Goal: Task Accomplishment & Management: Complete application form

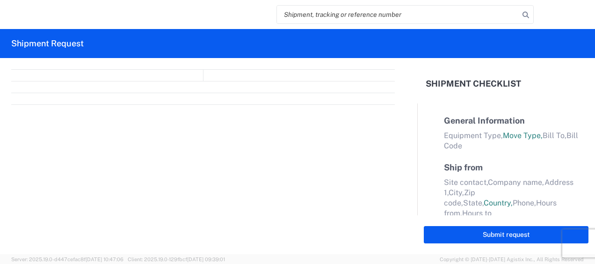
select select "FULL"
select select "LBS"
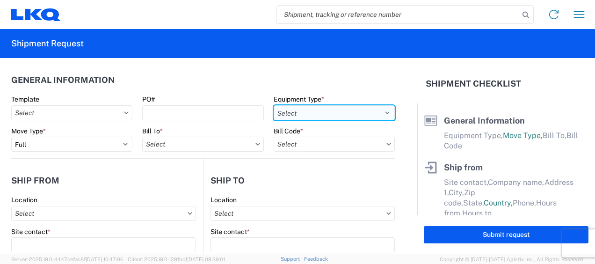
click at [381, 112] on select "Select 53’ Dry Van Flatbed Dropdeck (van) Lowboy (flatbed) Rail" at bounding box center [333, 112] width 121 height 15
select select "STDV"
click at [273, 105] on select "Select 53’ Dry Van Flatbed Dropdeck (van) Lowboy (flatbed) Rail" at bounding box center [333, 112] width 121 height 15
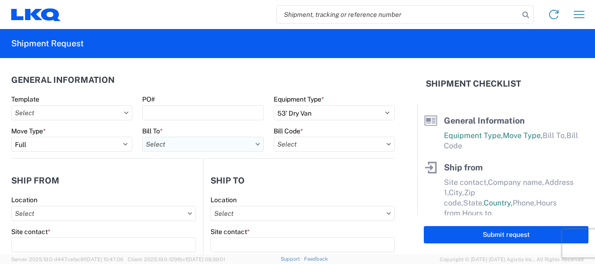
click at [186, 147] on input "text" at bounding box center [202, 144] width 121 height 15
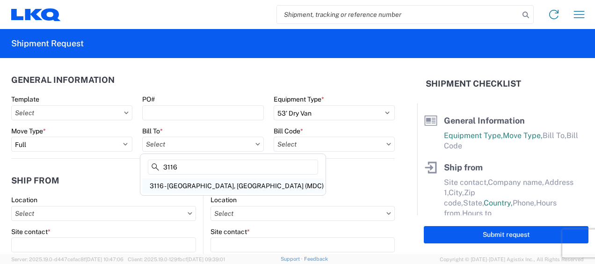
type input "3116"
click at [179, 184] on div "3116 - [GEOGRAPHIC_DATA], [GEOGRAPHIC_DATA] (MDC)" at bounding box center [232, 185] width 181 height 15
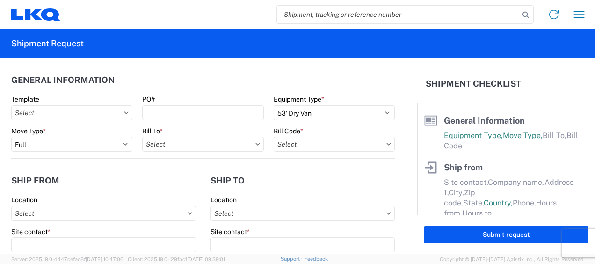
type input "3116 - [GEOGRAPHIC_DATA], [GEOGRAPHIC_DATA] (MDC)"
click at [288, 146] on input "text" at bounding box center [333, 144] width 121 height 15
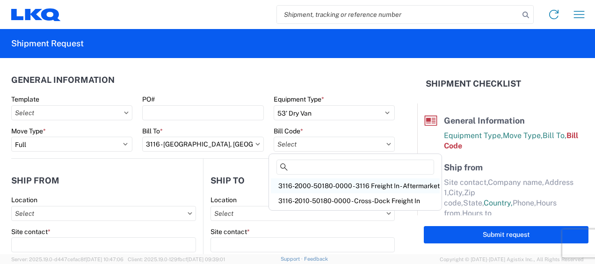
click at [300, 182] on div "3116-2000-50180-0000 - 3116 Freight In - Aftermarket" at bounding box center [355, 185] width 169 height 15
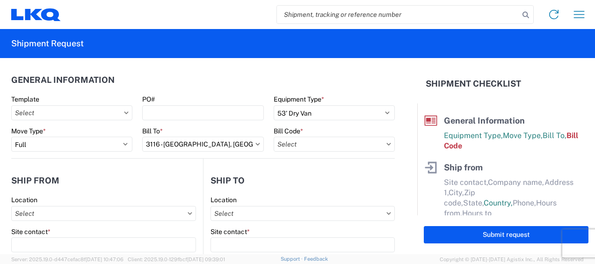
type input "3116-2000-50180-0000 - 3116 Freight In - Aftermarket"
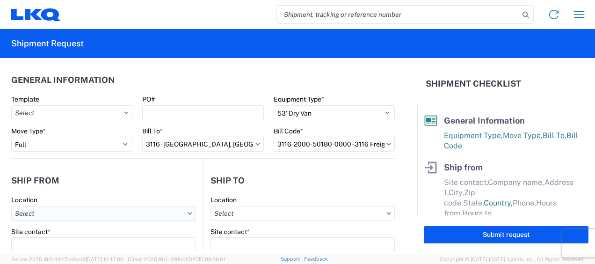
click at [37, 210] on input "text" at bounding box center [103, 213] width 185 height 15
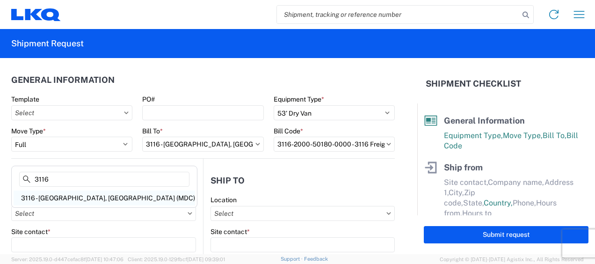
type input "3116"
click at [58, 193] on div "3116 - [GEOGRAPHIC_DATA], [GEOGRAPHIC_DATA] (MDC)" at bounding box center [104, 197] width 181 height 15
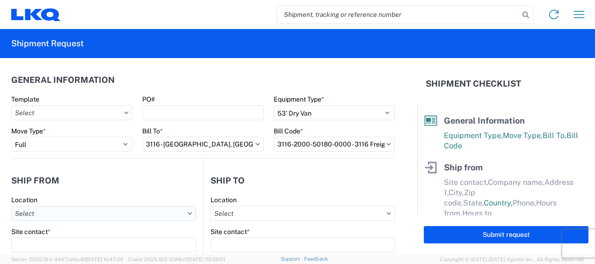
type input "3116 - [GEOGRAPHIC_DATA], [GEOGRAPHIC_DATA] (MDC)"
type input "[DEMOGRAPHIC_DATA][PERSON_NAME]"
type input "LKQ Corporation"
type input "[STREET_ADDRESS]"
type input "[GEOGRAPHIC_DATA]"
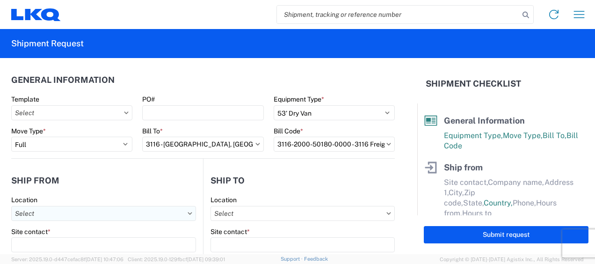
type input "49508"
select select "MI"
select select "US"
type input "[PERSON_NAME][EMAIL_ADDRESS][DOMAIN_NAME]"
type input "[PHONE_NUMBER]"
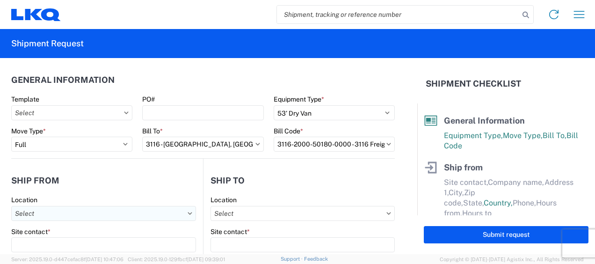
type input "06:00"
type input "13:00"
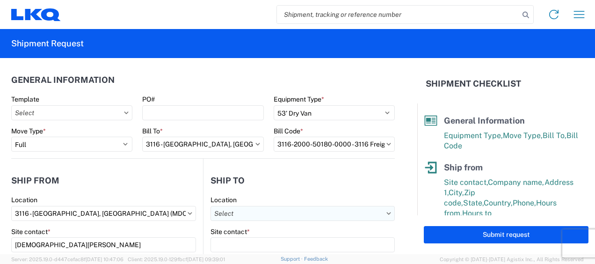
click at [225, 211] on input "text" at bounding box center [302, 213] width 184 height 15
type input "3051"
click at [245, 194] on div "3051 - Alsip" at bounding box center [291, 197] width 164 height 15
type input "3051 - Alsip"
type input "3051 Alsip"
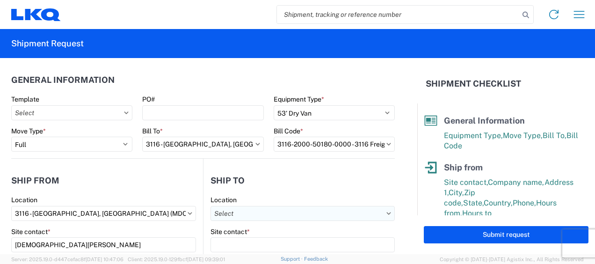
type input "[STREET_ADDRESS]"
type input "Alsip"
type input "60803"
select select "IL"
select select "US"
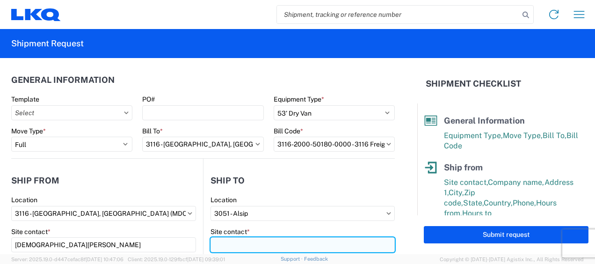
click at [228, 242] on input "Site contact *" at bounding box center [302, 244] width 184 height 15
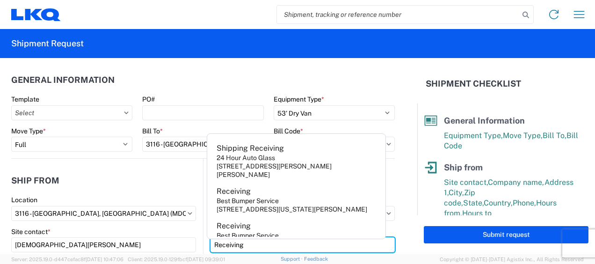
type input "Receiving"
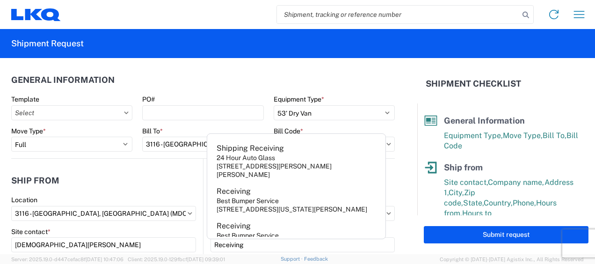
click at [154, 183] on header "Ship from" at bounding box center [107, 180] width 192 height 21
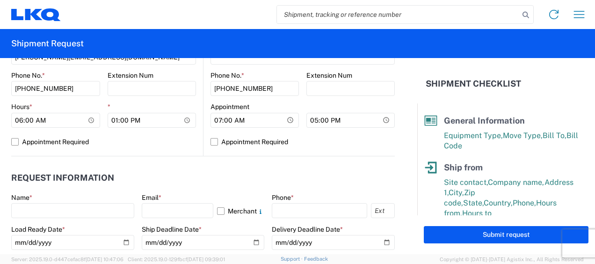
scroll to position [421, 0]
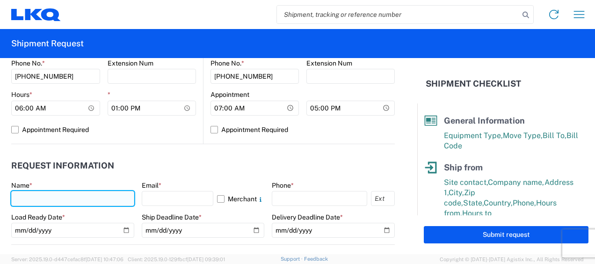
click at [20, 199] on input "text" at bounding box center [72, 198] width 123 height 15
type input "[DEMOGRAPHIC_DATA][PERSON_NAME]"
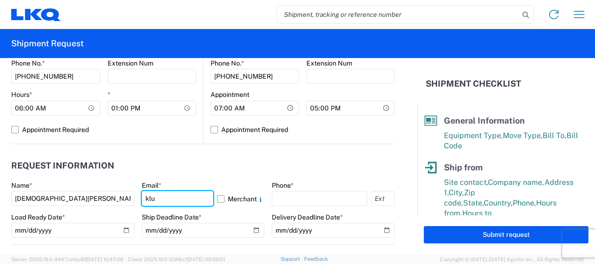
type input "[PERSON_NAME][EMAIL_ADDRESS][DOMAIN_NAME]"
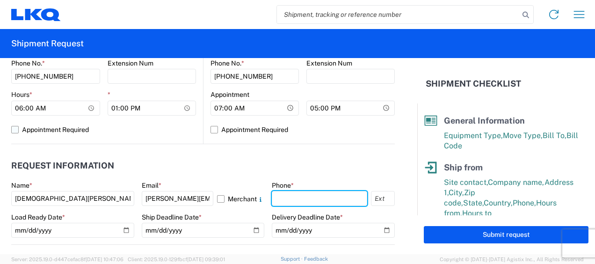
type input "6167541500"
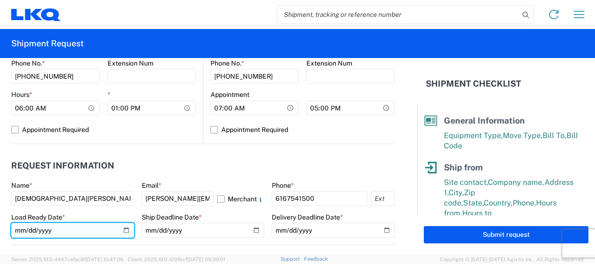
click at [123, 228] on input "date" at bounding box center [72, 230] width 123 height 15
type input "[DATE]"
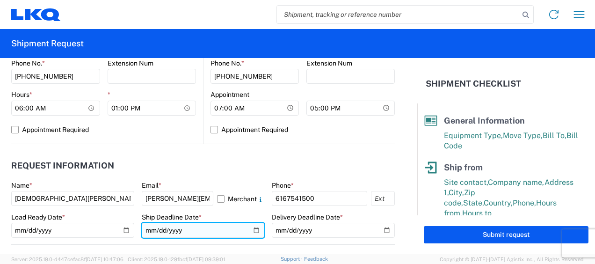
click at [252, 227] on input "date" at bounding box center [203, 230] width 123 height 15
type input "[DATE]"
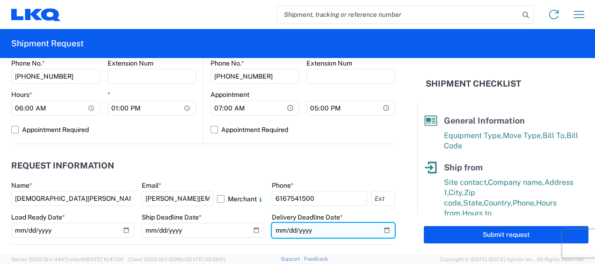
click at [380, 231] on input "date" at bounding box center [333, 230] width 123 height 15
type input "[DATE]"
click at [247, 168] on header "Request Information" at bounding box center [202, 165] width 383 height 21
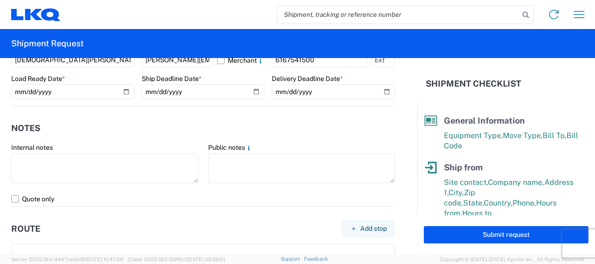
scroll to position [561, 0]
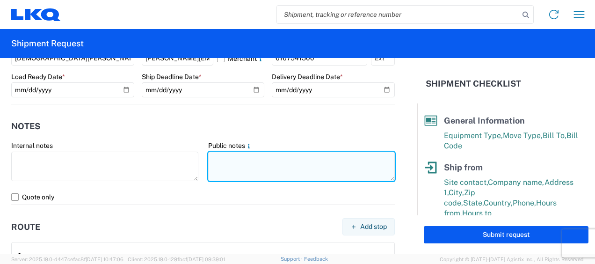
click at [236, 163] on textarea at bounding box center [301, 165] width 187 height 29
drag, startPoint x: 207, startPoint y: 157, endPoint x: 326, endPoint y: 156, distance: 119.2
click at [331, 154] on textarea "051-Alsip 16 skids 11409001/9558/0101" at bounding box center [301, 165] width 187 height 29
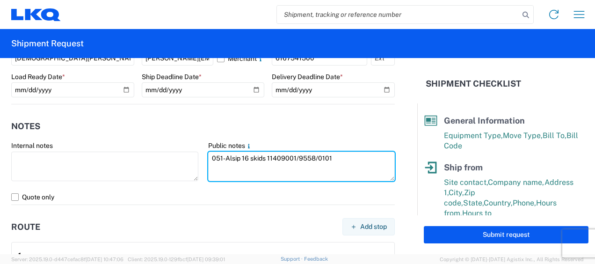
type textarea "051-Alsip 16 skids 11409001/9558/0101"
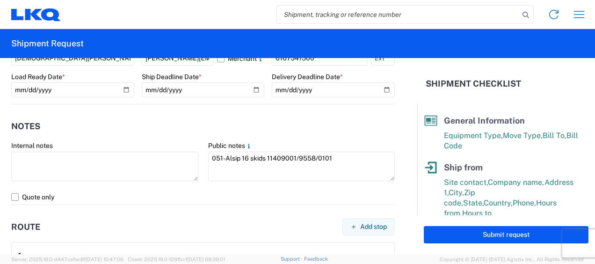
click at [204, 116] on header "Notes" at bounding box center [202, 125] width 383 height 21
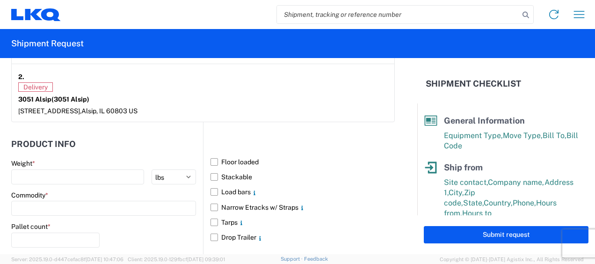
scroll to position [842, 0]
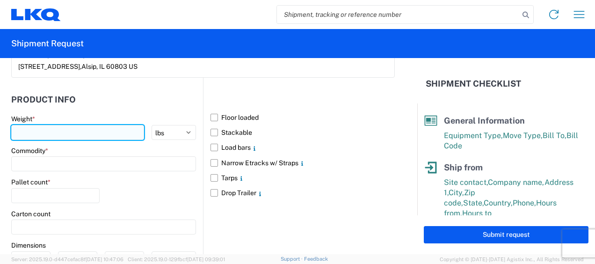
click at [31, 126] on input "number" at bounding box center [77, 132] width 133 height 15
type input "7926"
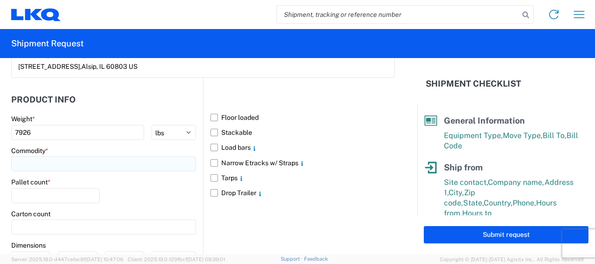
click at [34, 160] on input at bounding box center [103, 163] width 185 height 15
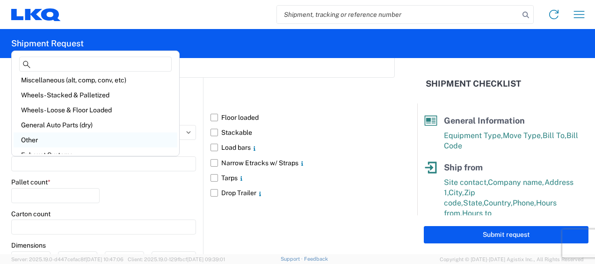
scroll to position [47, 0]
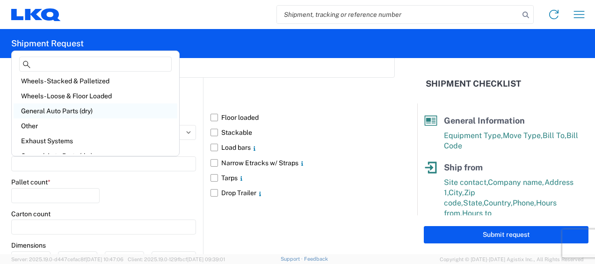
click at [61, 111] on div "General Auto Parts (dry)" at bounding box center [96, 110] width 164 height 15
type input "General Auto Parts (dry)"
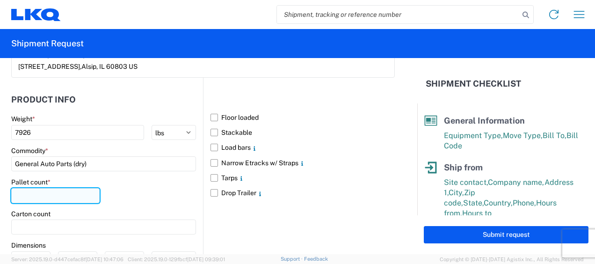
click at [36, 191] on input "number" at bounding box center [55, 195] width 88 height 15
type input "16"
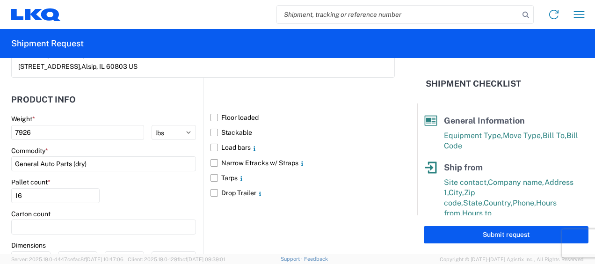
click at [119, 189] on div "Pallet count * 16" at bounding box center [103, 194] width 185 height 32
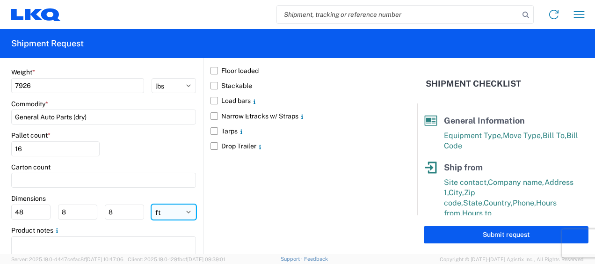
click at [172, 212] on select "ft in cm" at bounding box center [173, 211] width 44 height 15
select select "IN"
click at [151, 204] on select "ft in cm" at bounding box center [173, 211] width 44 height 15
type input "576"
type input "96"
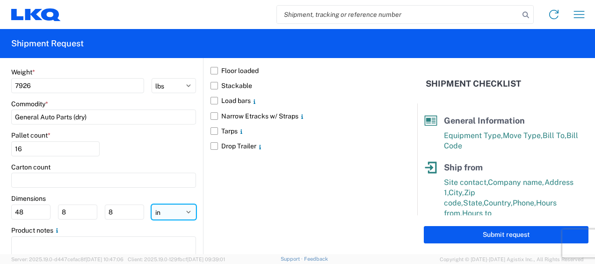
type input "96"
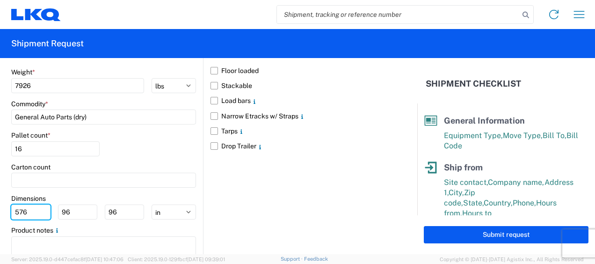
drag, startPoint x: 33, startPoint y: 210, endPoint x: -2, endPoint y: 205, distance: 35.4
click at [0, 205] on html "Home Shipment request Shipment tracking Shipment Request General Information Te…" at bounding box center [297, 132] width 595 height 264
type input "77"
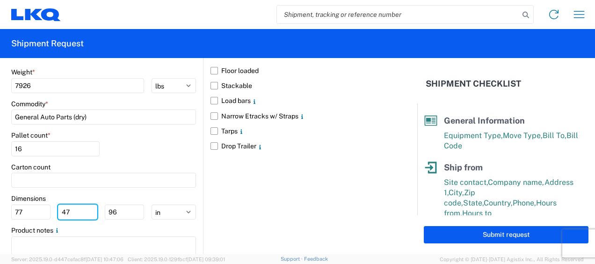
type input "47"
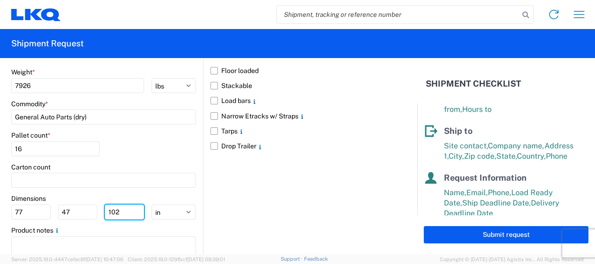
scroll to position [200, 0]
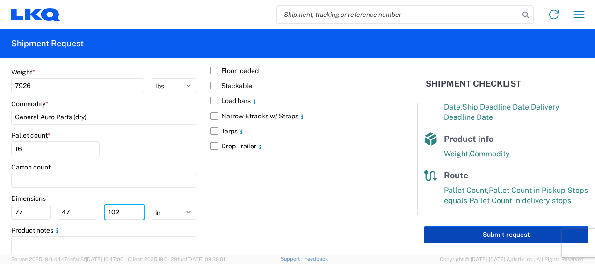
type input "102"
click at [507, 234] on button "Submit request" at bounding box center [506, 234] width 165 height 17
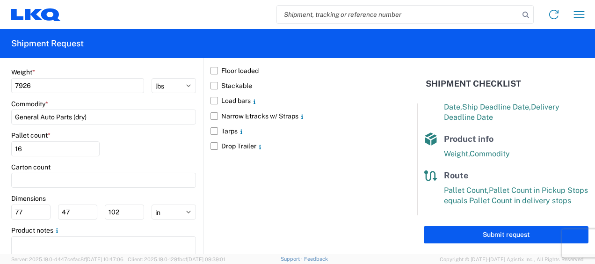
select select "US"
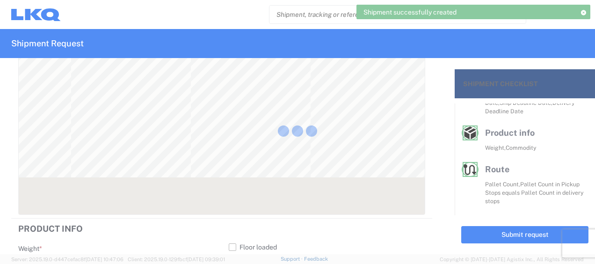
scroll to position [183, 0]
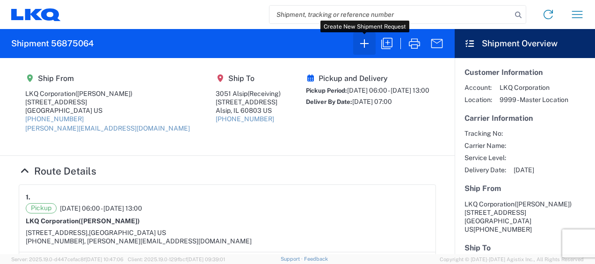
click at [365, 45] on icon "button" at bounding box center [364, 43] width 15 height 15
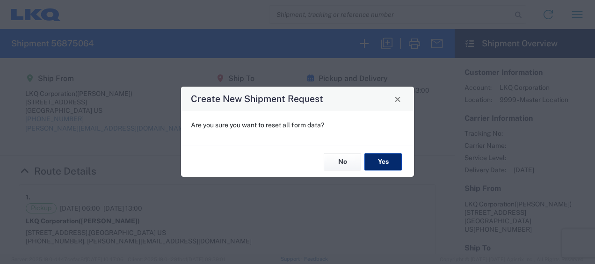
click at [385, 163] on button "Yes" at bounding box center [382, 161] width 37 height 17
select select "FULL"
select select "US"
select select "LBS"
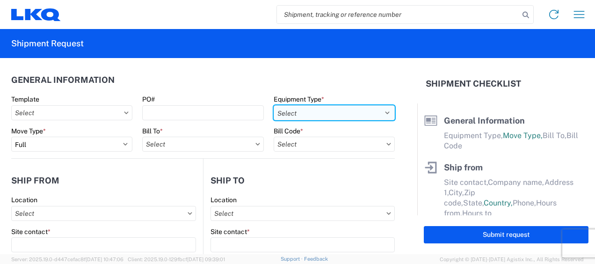
click at [378, 112] on select "Select 53’ Dry Van Flatbed Dropdeck (van) Lowboy (flatbed) Rail" at bounding box center [333, 112] width 121 height 15
select select "STDV"
click at [273, 105] on select "Select 53’ Dry Van Flatbed Dropdeck (van) Lowboy (flatbed) Rail" at bounding box center [333, 112] width 121 height 15
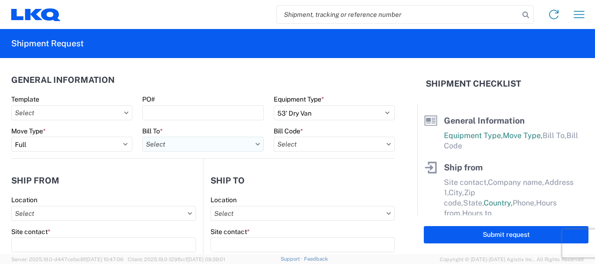
click at [186, 145] on input "text" at bounding box center [202, 144] width 121 height 15
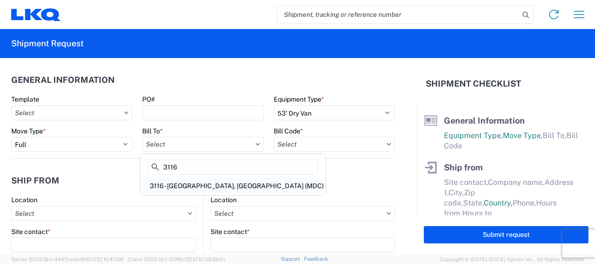
type input "3116"
click at [193, 187] on div "3116 - [GEOGRAPHIC_DATA], [GEOGRAPHIC_DATA] (MDC)" at bounding box center [232, 185] width 181 height 15
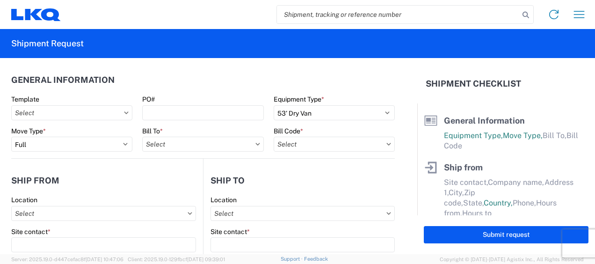
type input "3116 - [GEOGRAPHIC_DATA], [GEOGRAPHIC_DATA] (MDC)"
click at [285, 145] on input "text" at bounding box center [333, 144] width 121 height 15
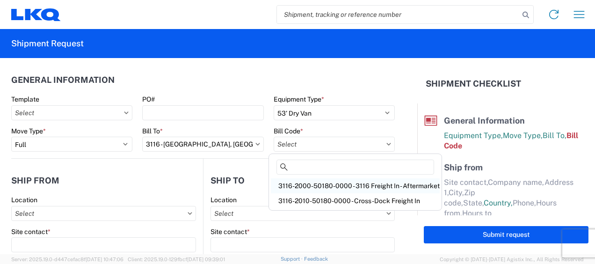
click at [297, 184] on div "3116-2000-50180-0000 - 3116 Freight In - Aftermarket" at bounding box center [355, 185] width 169 height 15
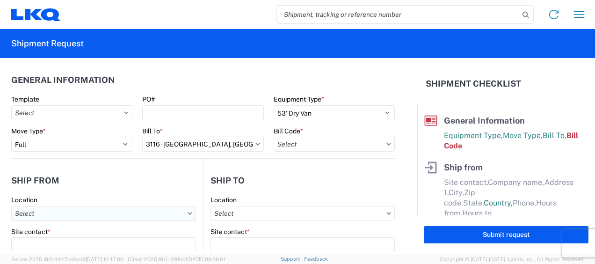
type input "3116-2000-50180-0000 - 3116 Freight In - Aftermarket"
click at [37, 215] on input "text" at bounding box center [103, 213] width 185 height 15
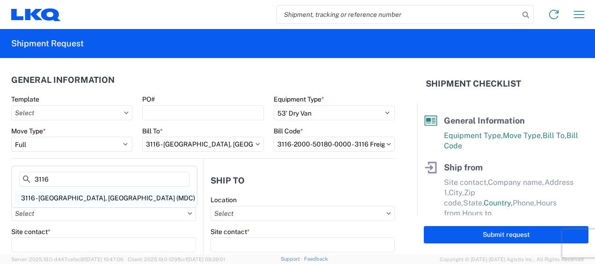
type input "3116"
drag, startPoint x: 54, startPoint y: 197, endPoint x: 61, endPoint y: 196, distance: 6.6
click at [56, 197] on div "3116 - [GEOGRAPHIC_DATA], [GEOGRAPHIC_DATA] (MDC)" at bounding box center [104, 197] width 181 height 15
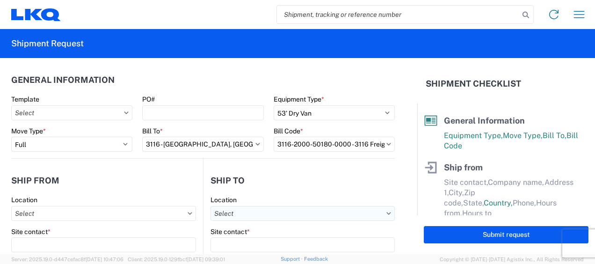
type input "3116 - [GEOGRAPHIC_DATA], [GEOGRAPHIC_DATA] (MDC)"
type input "[DEMOGRAPHIC_DATA][PERSON_NAME]"
type input "LKQ Corporation"
type input "[STREET_ADDRESS]"
type input "[GEOGRAPHIC_DATA]"
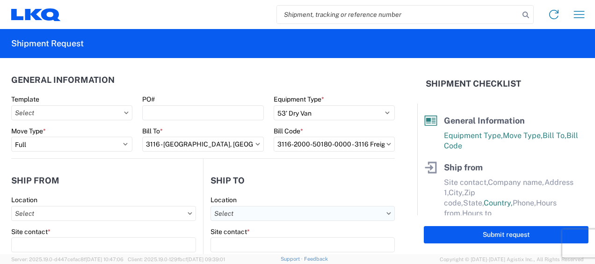
type input "49508"
select select "MI"
type input "[PERSON_NAME][EMAIL_ADDRESS][DOMAIN_NAME]"
type input "[PHONE_NUMBER]"
type input "06:00"
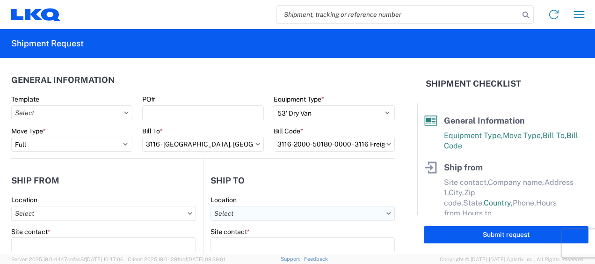
type input "13:00"
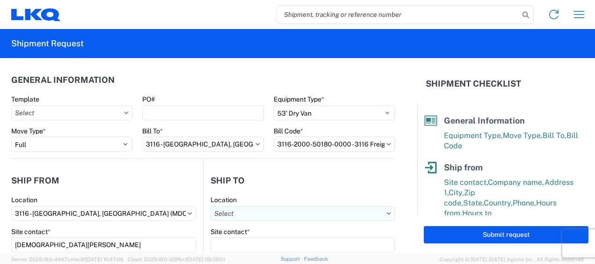
click at [242, 214] on input "text" at bounding box center [302, 213] width 184 height 15
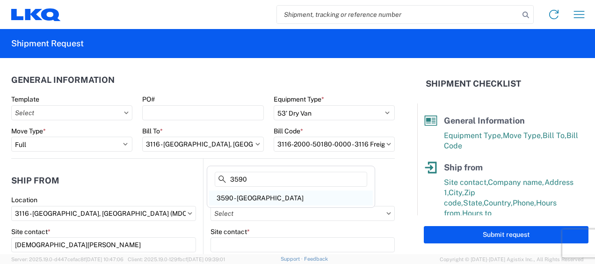
type input "3590"
click at [249, 196] on div "3590 - [GEOGRAPHIC_DATA]" at bounding box center [291, 197] width 164 height 15
type input "3590 - [GEOGRAPHIC_DATA]"
type input "3590 [GEOGRAPHIC_DATA]"
type input "[STREET_ADDRESS]"
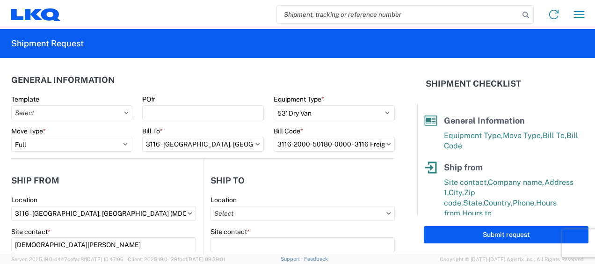
type input "[GEOGRAPHIC_DATA]"
type input "53546"
select select "US"
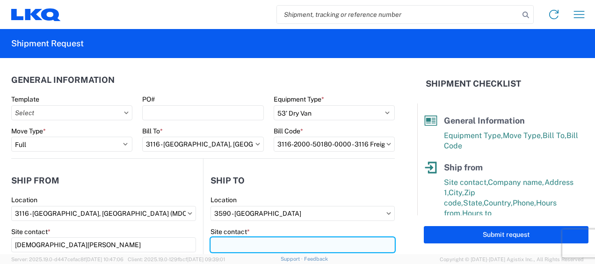
click at [221, 242] on input "Site contact *" at bounding box center [302, 244] width 184 height 15
type input "Receiving"
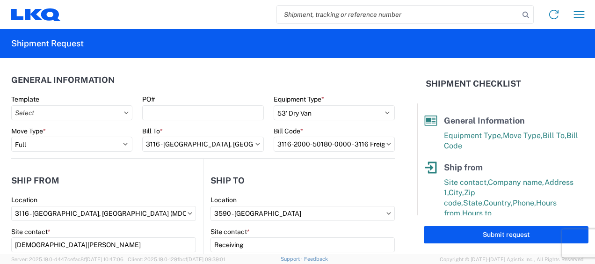
scroll to position [120, 0]
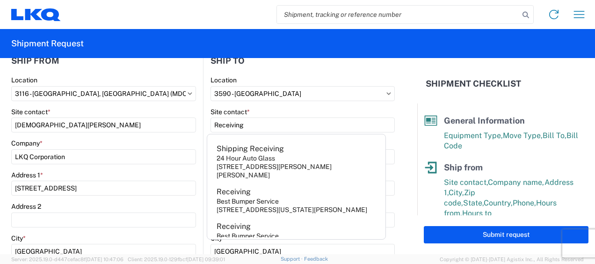
click at [165, 103] on agx-form-control-wrapper-v2 "Location 3116 - [GEOGRAPHIC_DATA], [GEOGRAPHIC_DATA] (MDC)" at bounding box center [103, 92] width 185 height 32
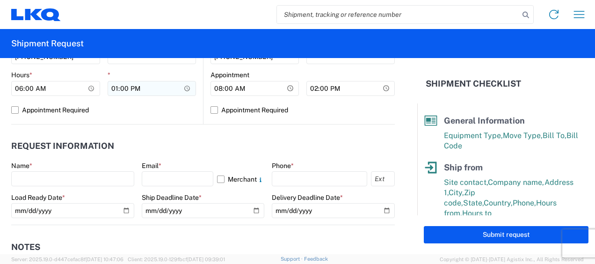
scroll to position [494, 0]
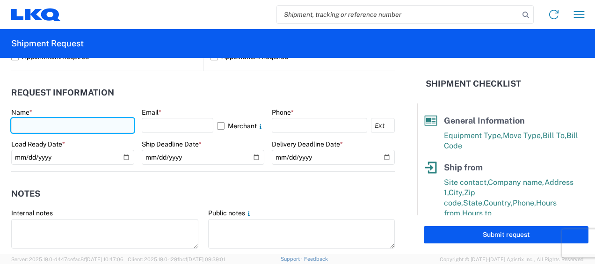
click at [30, 125] on input "text" at bounding box center [72, 125] width 123 height 15
type input "[DEMOGRAPHIC_DATA][PERSON_NAME]"
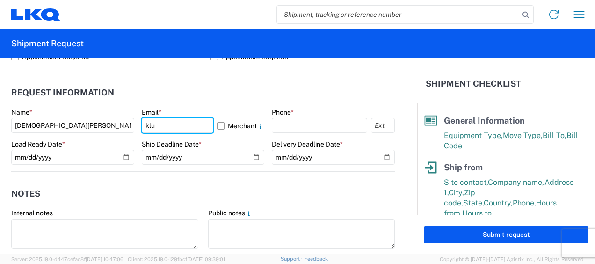
type input "[PERSON_NAME][EMAIL_ADDRESS][DOMAIN_NAME]"
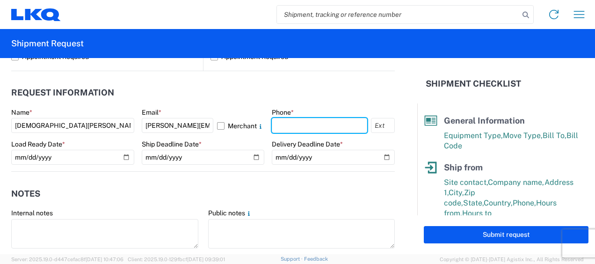
type input "6167541500"
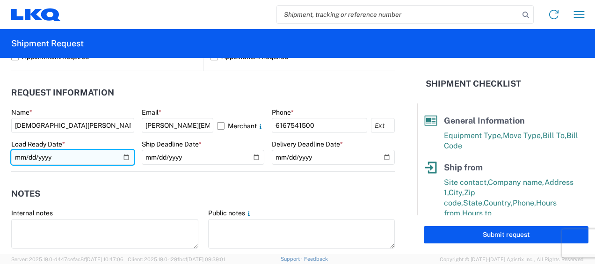
click at [126, 155] on input "date" at bounding box center [72, 157] width 123 height 15
type input "[DATE]"
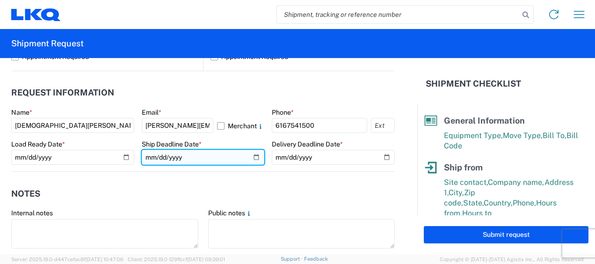
click at [253, 155] on input "date" at bounding box center [203, 157] width 123 height 15
type input "[DATE]"
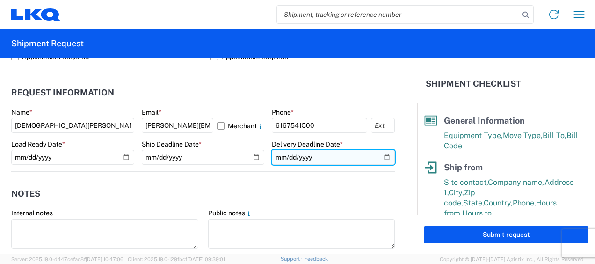
click at [380, 155] on input "date" at bounding box center [333, 157] width 123 height 15
type input "[DATE]"
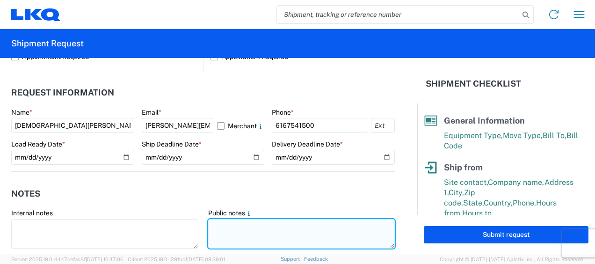
click at [225, 221] on textarea at bounding box center [301, 233] width 187 height 29
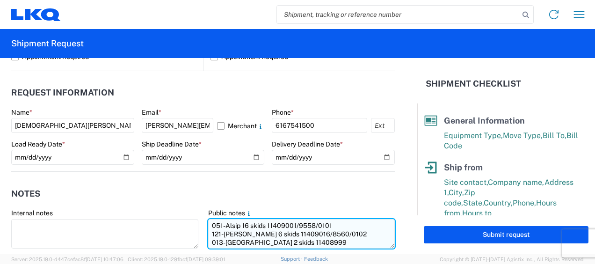
drag, startPoint x: 206, startPoint y: 225, endPoint x: 320, endPoint y: 242, distance: 114.8
click at [320, 242] on textarea "051-Alsip 16 skids 11409001/9558/0101 121-[PERSON_NAME] 6 skids 11409016/8560/0…" at bounding box center [301, 233] width 187 height 29
type textarea "051-Alsip 16 skids 11409001/9558/0101 121-[PERSON_NAME] 6 skids 11409016/8560/0…"
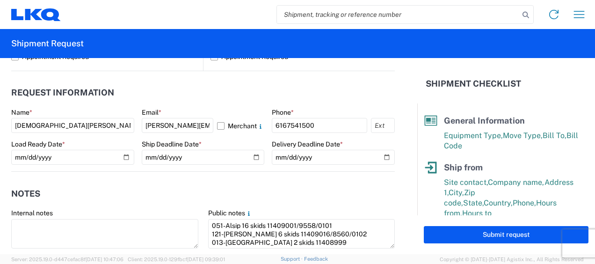
click at [187, 179] on agx-notes "Notes Internal notes Public notes 051-Alsip 16 skids 11409001/9558/0101 121-[PE…" at bounding box center [202, 222] width 383 height 101
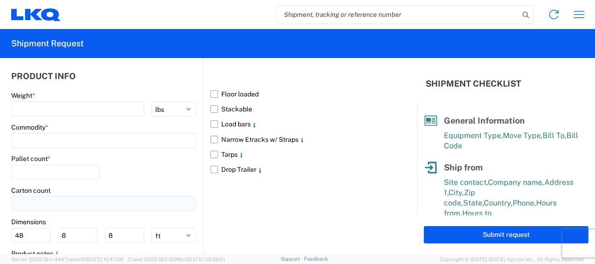
scroll to position [868, 0]
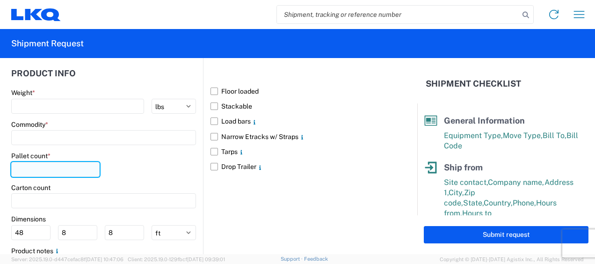
click at [54, 171] on input "number" at bounding box center [55, 169] width 88 height 15
type input "24"
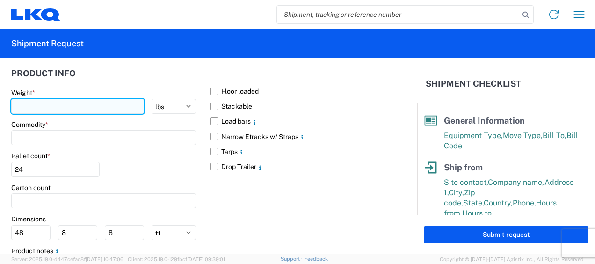
click at [33, 100] on input "number" at bounding box center [77, 106] width 133 height 15
type input "10567"
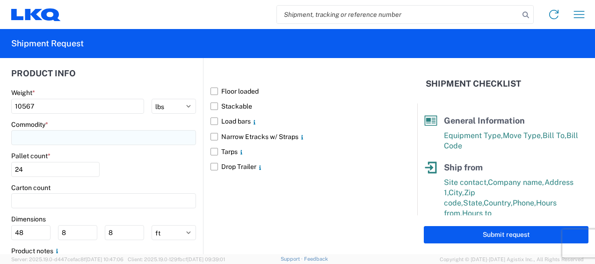
click at [32, 134] on input at bounding box center [103, 137] width 185 height 15
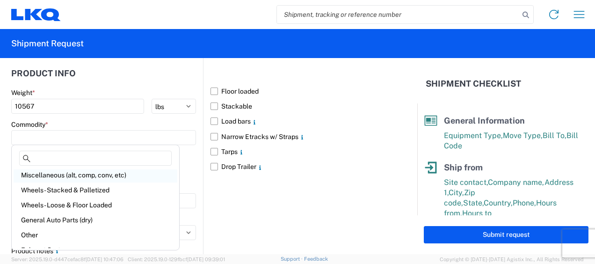
scroll to position [47, 0]
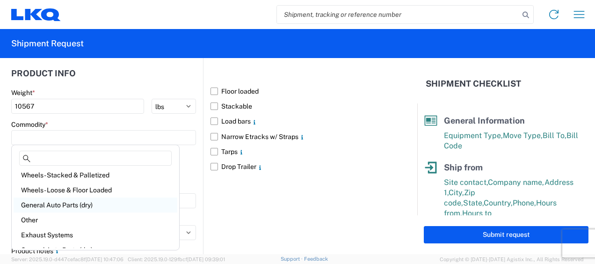
click at [70, 203] on div "General Auto Parts (dry)" at bounding box center [96, 204] width 164 height 15
type input "General Auto Parts (dry)"
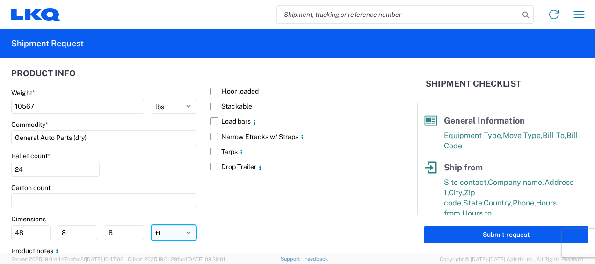
drag, startPoint x: 164, startPoint y: 233, endPoint x: 160, endPoint y: 223, distance: 10.3
click at [164, 233] on select "ft in cm" at bounding box center [173, 232] width 44 height 15
select select "IN"
click at [151, 225] on select "ft in cm" at bounding box center [173, 232] width 44 height 15
type input "576"
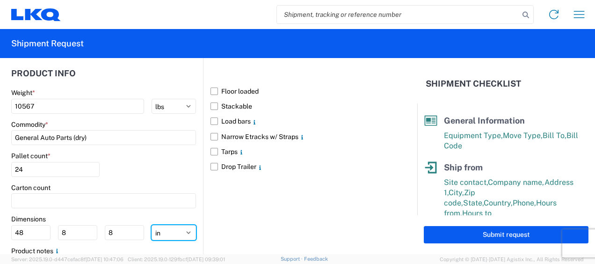
type input "96"
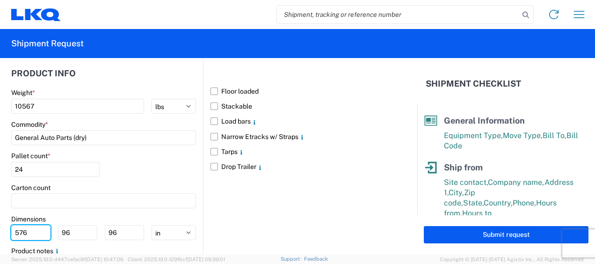
drag, startPoint x: 35, startPoint y: 228, endPoint x: 0, endPoint y: 220, distance: 35.6
click at [0, 223] on html "Home Shipment request Shipment tracking Shipment Request General Information Te…" at bounding box center [297, 132] width 595 height 264
type input "77"
type input "47"
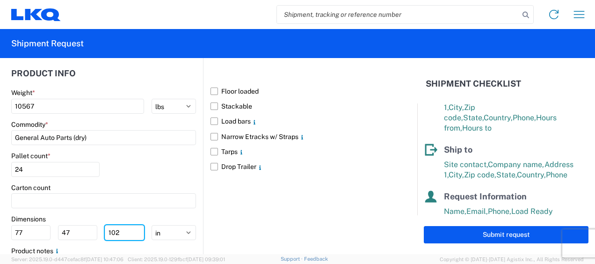
scroll to position [200, 0]
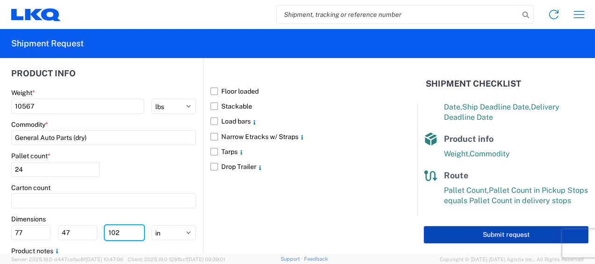
type input "102"
click at [504, 234] on button "Submit request" at bounding box center [506, 234] width 165 height 17
select select "US"
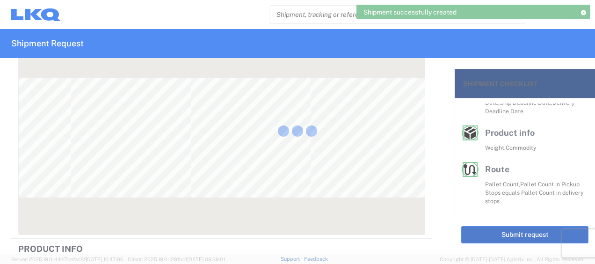
scroll to position [183, 0]
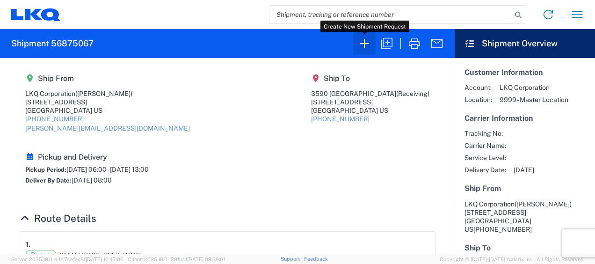
click at [368, 40] on icon "button" at bounding box center [364, 43] width 15 height 15
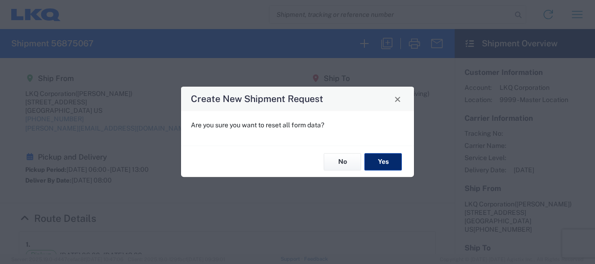
click at [391, 165] on button "Yes" at bounding box center [382, 161] width 37 height 17
select select "FULL"
select select "US"
select select "LBS"
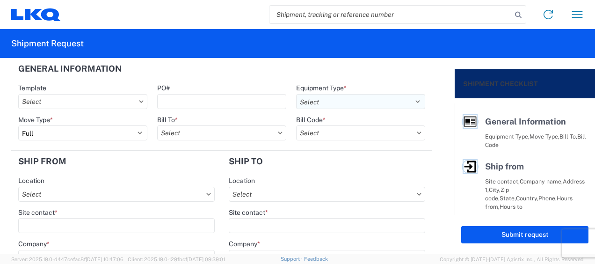
drag, startPoint x: 409, startPoint y: 101, endPoint x: 399, endPoint y: 106, distance: 11.1
click at [410, 101] on select "Select 53’ Dry Van Flatbed Dropdeck (van) Lowboy (flatbed) Rail" at bounding box center [360, 101] width 129 height 15
select select "STDV"
click at [296, 94] on select "Select 53’ Dry Van Flatbed Dropdeck (van) Lowboy (flatbed) Rail" at bounding box center [360, 101] width 129 height 15
click at [194, 132] on input "text" at bounding box center [221, 132] width 129 height 15
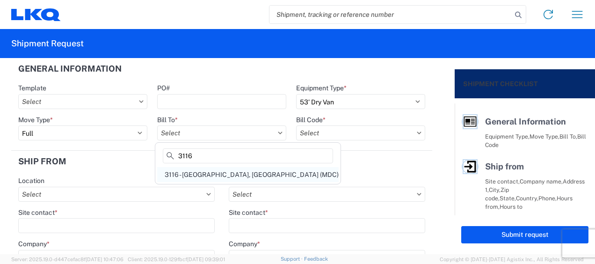
type input "3116"
click at [211, 171] on div "3116 - [GEOGRAPHIC_DATA], [GEOGRAPHIC_DATA] (MDC)" at bounding box center [247, 174] width 181 height 15
type input "3116 - [GEOGRAPHIC_DATA], [GEOGRAPHIC_DATA] (MDC)"
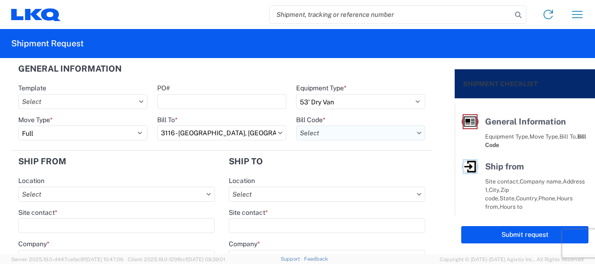
click at [306, 135] on input "text" at bounding box center [360, 132] width 129 height 15
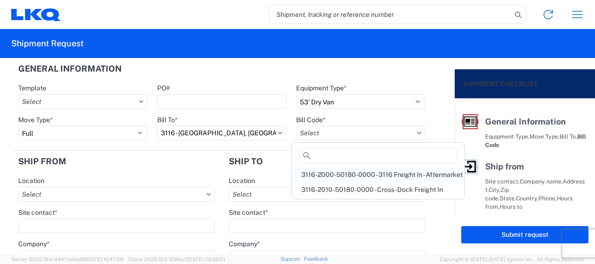
click at [319, 172] on div "3116-2000-50180-0000 - 3116 Freight In - Aftermarket" at bounding box center [378, 174] width 169 height 15
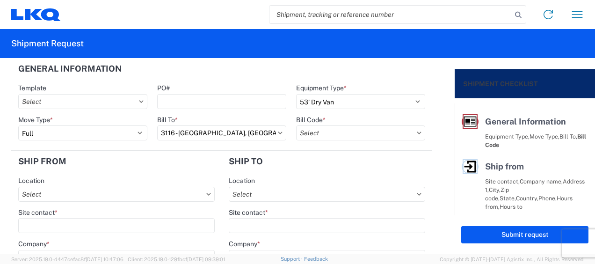
type input "3116-2000-50180-0000 - 3116 Freight In - Aftermarket"
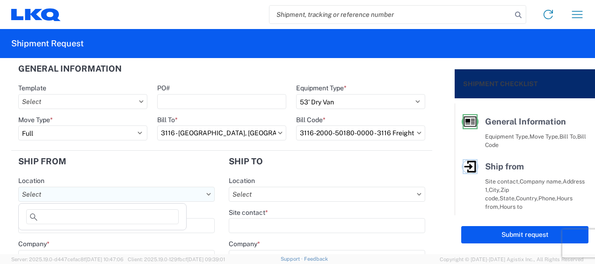
click at [45, 194] on input "text" at bounding box center [116, 194] width 196 height 15
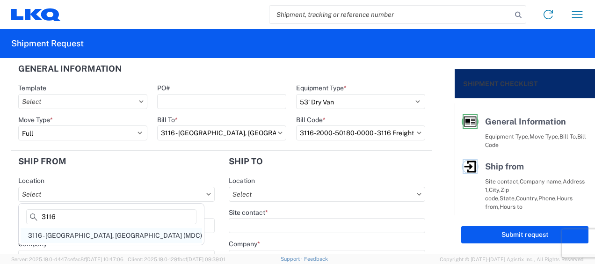
type input "3116"
click at [66, 235] on div "3116 - [GEOGRAPHIC_DATA], [GEOGRAPHIC_DATA] (MDC)" at bounding box center [111, 235] width 181 height 15
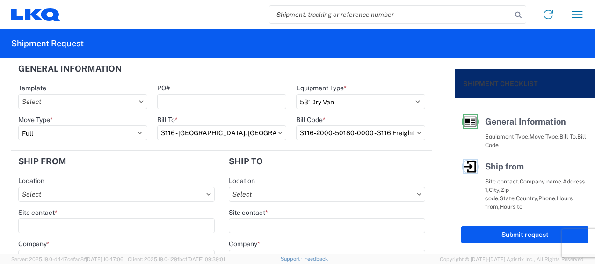
type input "3116 - [GEOGRAPHIC_DATA], [GEOGRAPHIC_DATA] (MDC)"
type input "[DEMOGRAPHIC_DATA][PERSON_NAME]"
type input "LKQ Corporation"
type input "[STREET_ADDRESS]"
type input "[GEOGRAPHIC_DATA]"
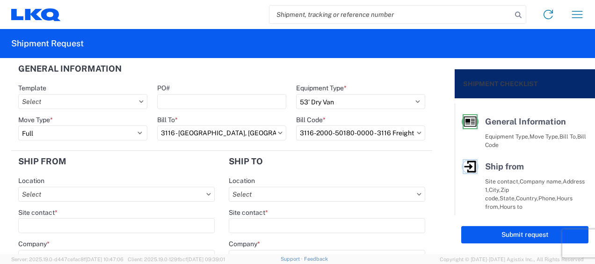
type input "49508"
select select "MI"
type input "[PERSON_NAME][EMAIL_ADDRESS][DOMAIN_NAME]"
type input "[PHONE_NUMBER]"
type input "06:00"
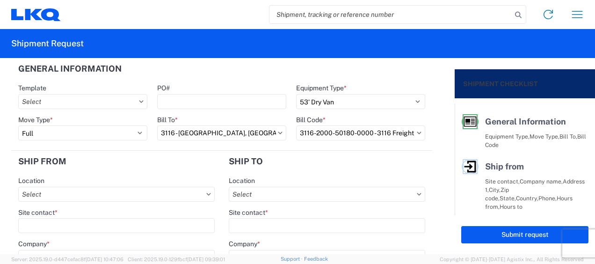
type input "13:00"
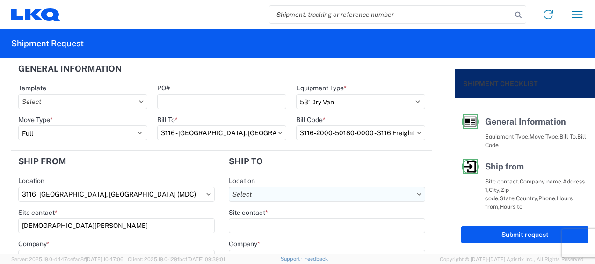
click at [245, 189] on input "text" at bounding box center [327, 194] width 196 height 15
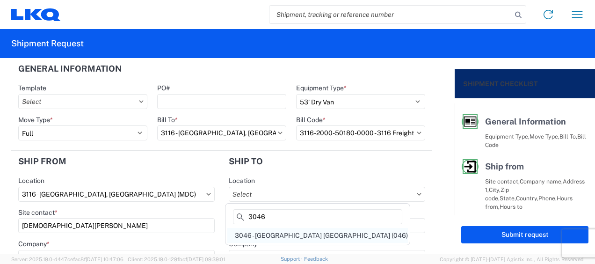
type input "3046"
click at [275, 233] on div "3046 - [GEOGRAPHIC_DATA] [GEOGRAPHIC_DATA] (046)" at bounding box center [317, 235] width 180 height 15
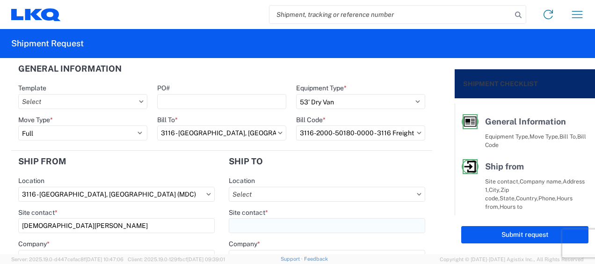
type input "3046 - [GEOGRAPHIC_DATA] [GEOGRAPHIC_DATA] (046)"
type input "LKQ Corporation"
type input "[STREET_ADDRESS]"
type input "Romulus"
type input "48174"
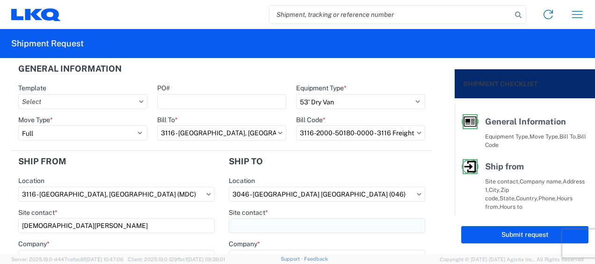
select select "US"
drag, startPoint x: 248, startPoint y: 224, endPoint x: 267, endPoint y: 228, distance: 19.4
click at [249, 225] on input "Site contact *" at bounding box center [327, 225] width 196 height 15
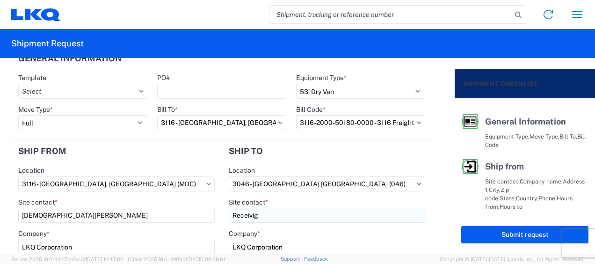
click at [266, 216] on input "Receivig" at bounding box center [327, 215] width 196 height 15
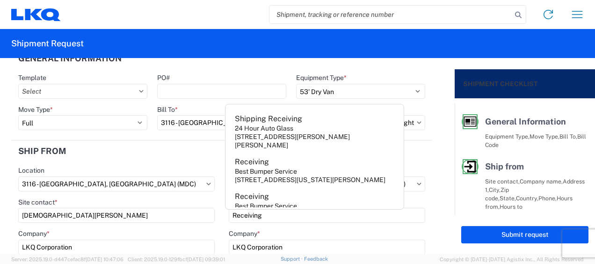
type input "Receiving"
click at [181, 156] on header "Ship from" at bounding box center [116, 150] width 210 height 21
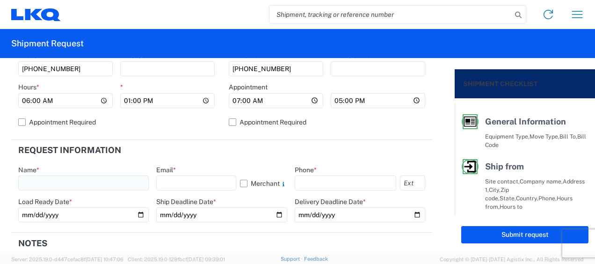
scroll to position [431, 0]
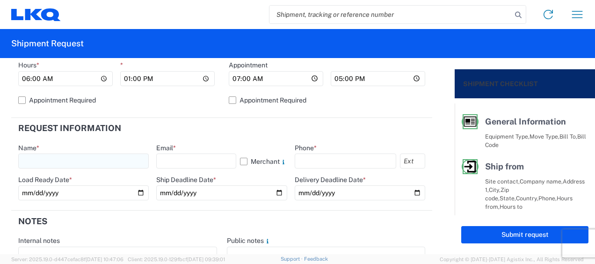
click at [43, 163] on input "text" at bounding box center [83, 160] width 130 height 15
type input "[DEMOGRAPHIC_DATA][PERSON_NAME]"
type input "[PERSON_NAME][EMAIL_ADDRESS][DOMAIN_NAME]"
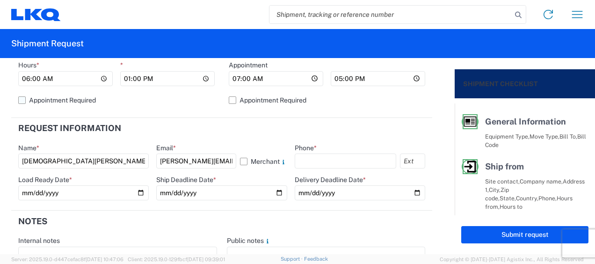
type input "6167541500"
click at [138, 191] on input "date" at bounding box center [83, 192] width 130 height 15
type input "[DATE]"
click at [279, 190] on input "date" at bounding box center [221, 192] width 130 height 15
click at [278, 194] on input "date" at bounding box center [221, 192] width 130 height 15
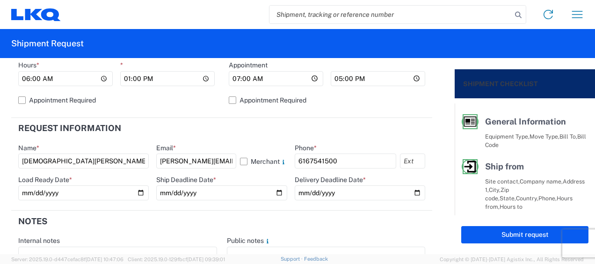
type input "[DATE]"
click at [411, 190] on input "date" at bounding box center [360, 192] width 130 height 15
type input "[DATE]"
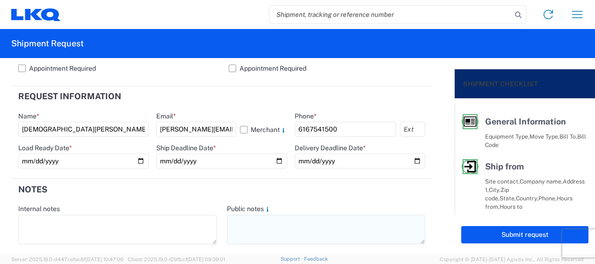
scroll to position [478, 0]
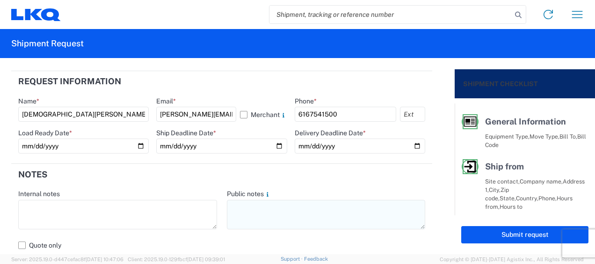
click at [250, 213] on textarea at bounding box center [326, 214] width 199 height 29
drag, startPoint x: 227, startPoint y: 205, endPoint x: 398, endPoint y: 205, distance: 170.6
click at [398, 205] on textarea "046-Romulus 11 skids 11408657/8996/9550/0095/0617" at bounding box center [326, 214] width 199 height 29
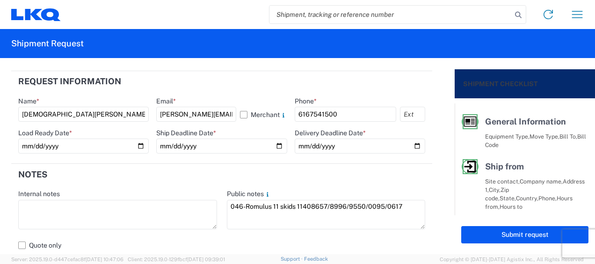
type textarea "046-Romulus 11 skids 11408657/8996/9550/0095/0617"
click at [205, 171] on header "Notes" at bounding box center [221, 174] width 421 height 21
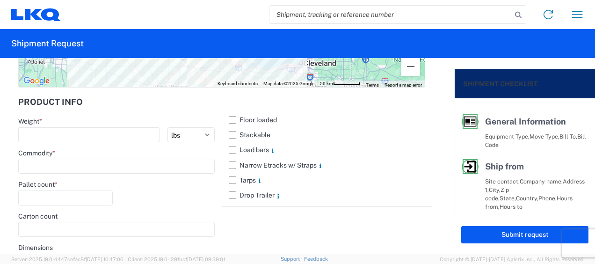
scroll to position [1039, 0]
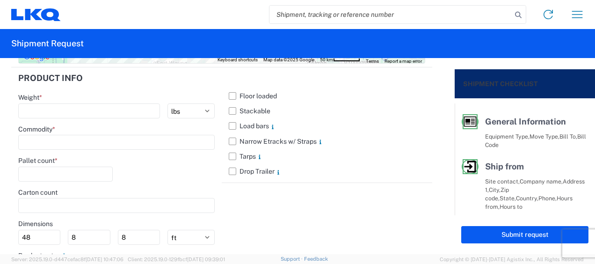
click at [40, 100] on label "Weight *" at bounding box center [30, 97] width 24 height 8
click at [40, 103] on input "number" at bounding box center [89, 110] width 142 height 15
type input "4745"
click at [57, 140] on input at bounding box center [116, 142] width 196 height 15
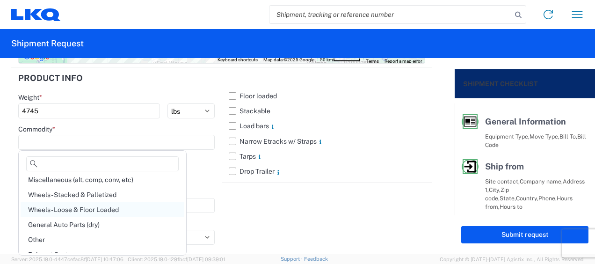
scroll to position [47, 0]
click at [80, 208] on div "General Auto Parts (dry)" at bounding box center [103, 210] width 164 height 15
type input "General Auto Parts (dry)"
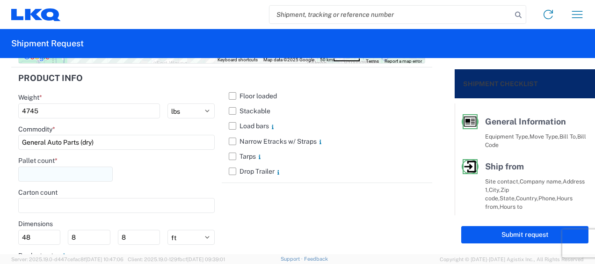
click at [56, 175] on input "number" at bounding box center [65, 173] width 94 height 15
type input "11"
click at [178, 234] on select "ft in cm" at bounding box center [190, 237] width 47 height 15
select select "IN"
click at [167, 230] on select "ft in cm" at bounding box center [190, 237] width 47 height 15
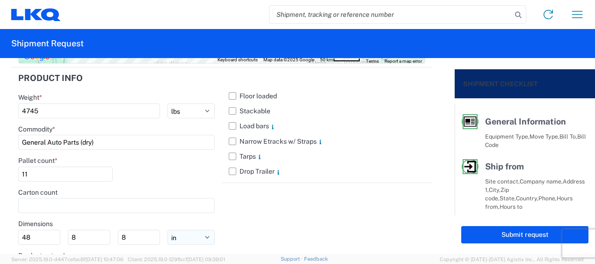
type input "576"
type input "96"
drag, startPoint x: 45, startPoint y: 232, endPoint x: 0, endPoint y: 210, distance: 49.8
click at [0, 213] on html "Home Shipment request Shipment tracking Shipment Request General Information Te…" at bounding box center [297, 132] width 595 height 264
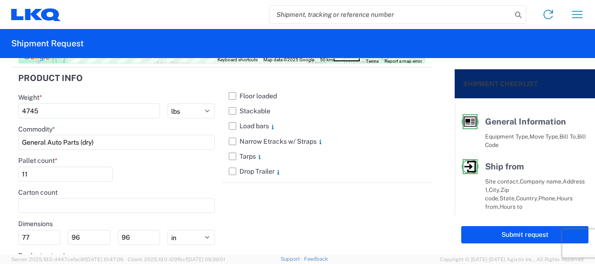
type input "77"
type input "47"
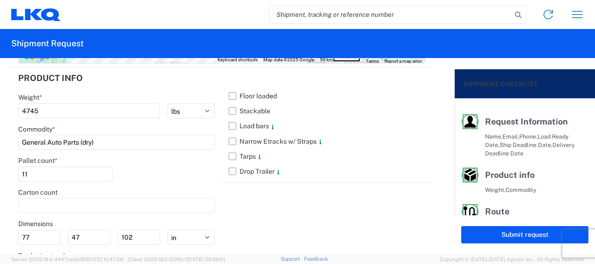
scroll to position [218, 0]
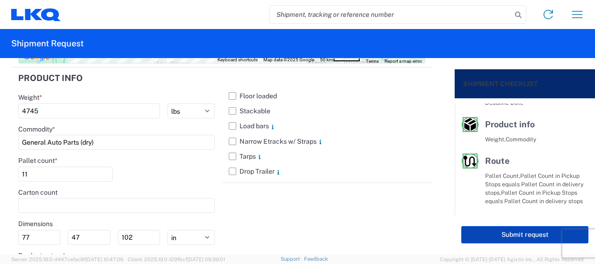
type input "102"
click at [506, 231] on button "Submit request" at bounding box center [524, 234] width 127 height 17
select select "US"
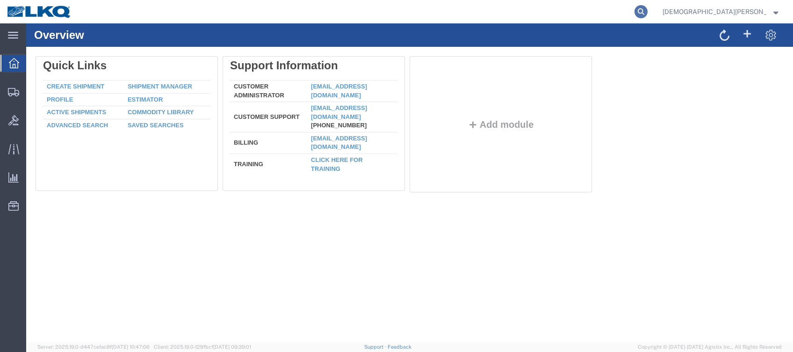
click at [647, 13] on icon at bounding box center [640, 11] width 13 height 13
click at [571, 15] on input "search" at bounding box center [492, 11] width 284 height 22
type input "56875064"
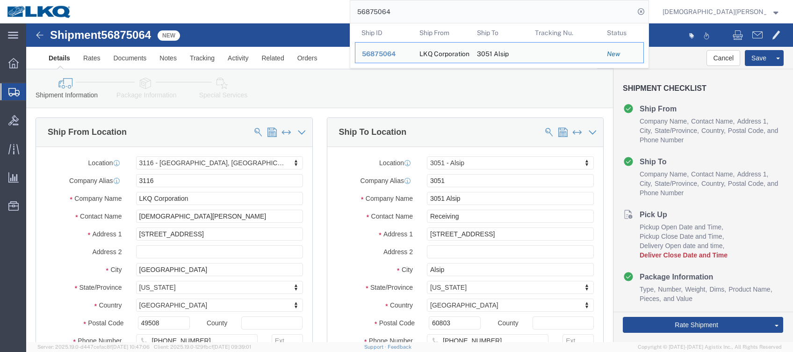
select select "27850"
select select "27768"
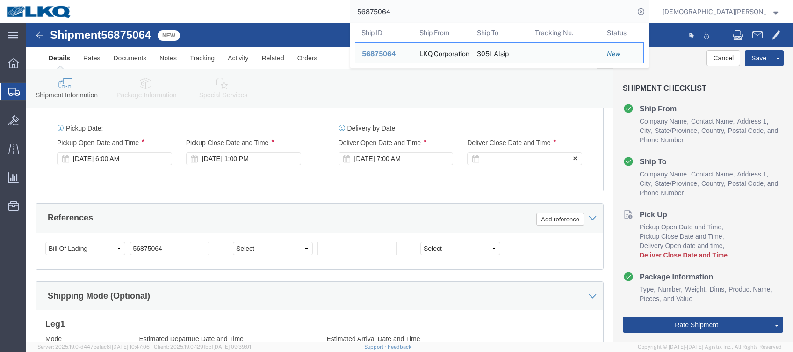
click div
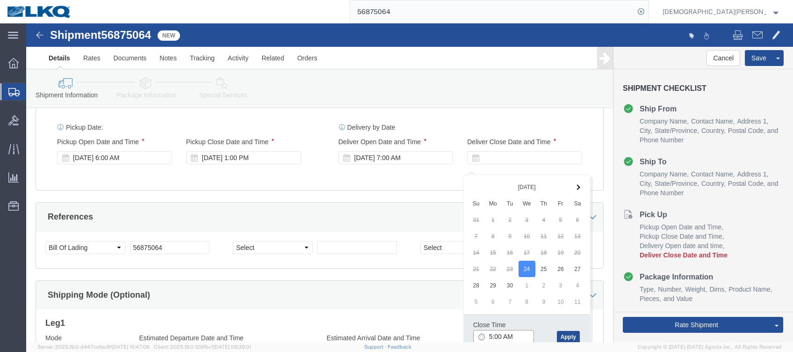
click input "5:00 AM"
type input "5:00 PM"
click button "Apply"
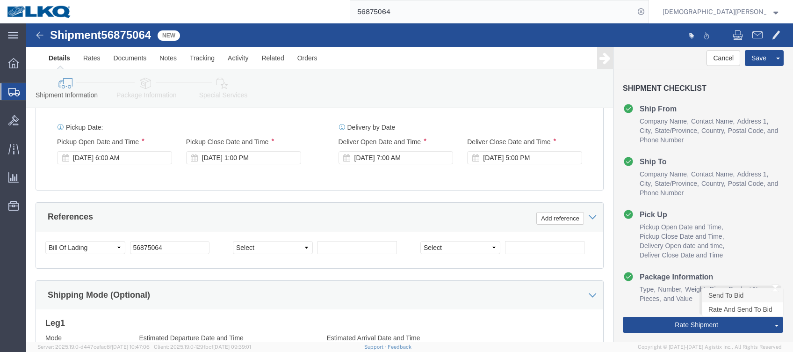
click link "Send To Bid"
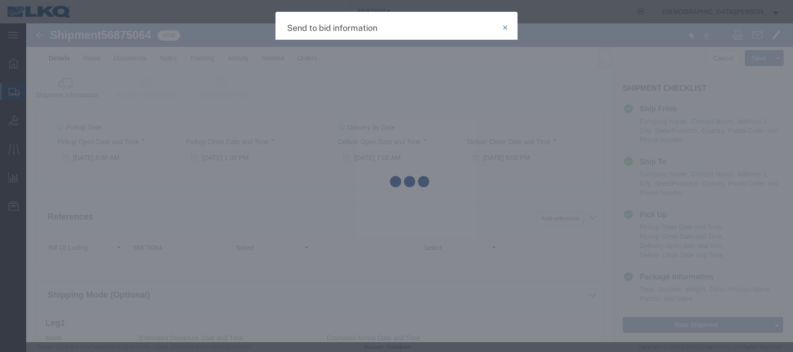
select select "TL"
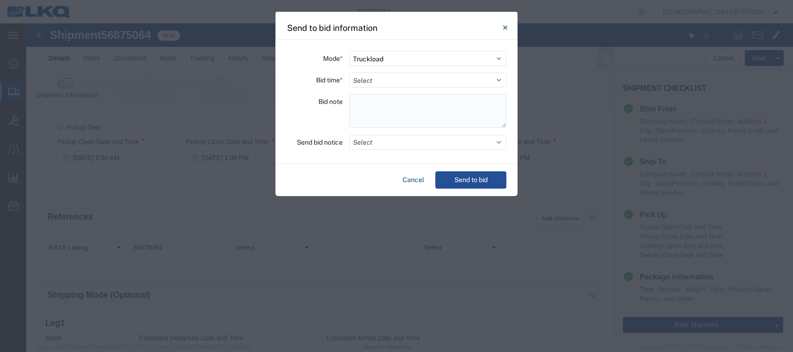
click at [364, 98] on textarea at bounding box center [427, 111] width 157 height 34
paste textarea "051-Alsip 16 skids 11409001/9558/0101"
type textarea "051-Alsip 16 skids 11409001/9558/0101"
click at [367, 80] on select "Select 30 Min (Rush) 1 Hour (Rush) 2 Hours (Rush) 4 Hours (Rush) 8 Hours (Rush)…" at bounding box center [427, 79] width 157 height 15
select select "8"
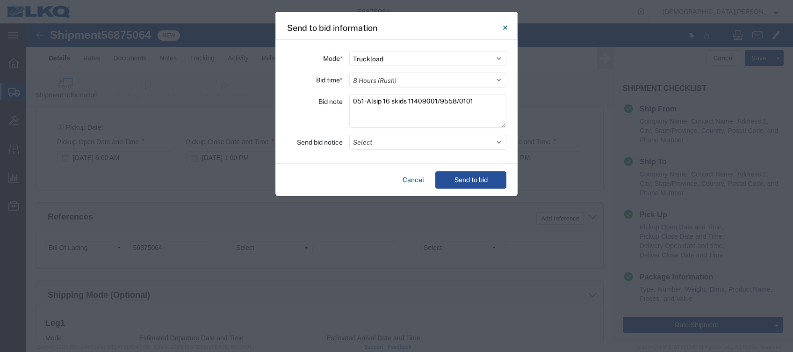
click at [349, 72] on select "Select 30 Min (Rush) 1 Hour (Rush) 2 Hours (Rush) 4 Hours (Rush) 8 Hours (Rush)…" at bounding box center [427, 79] width 157 height 15
click at [481, 179] on button "Send to bid" at bounding box center [470, 179] width 71 height 17
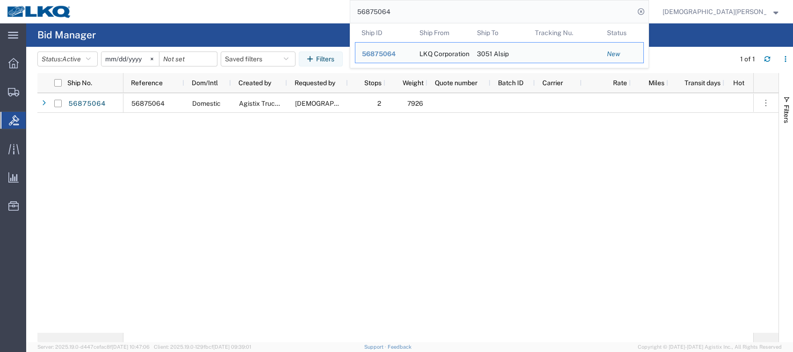
click at [482, 16] on input "56875064" at bounding box center [492, 11] width 284 height 22
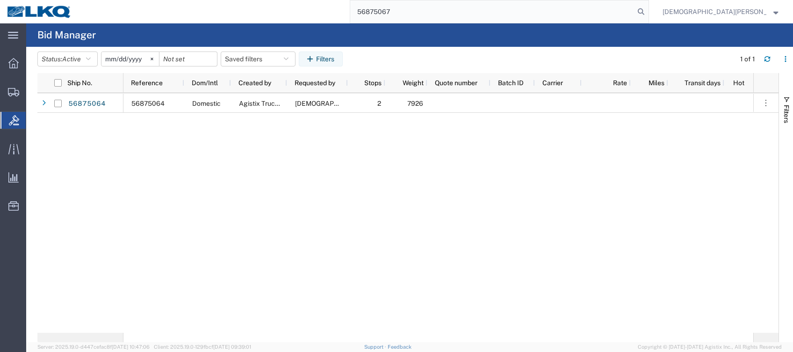
type input "56875067"
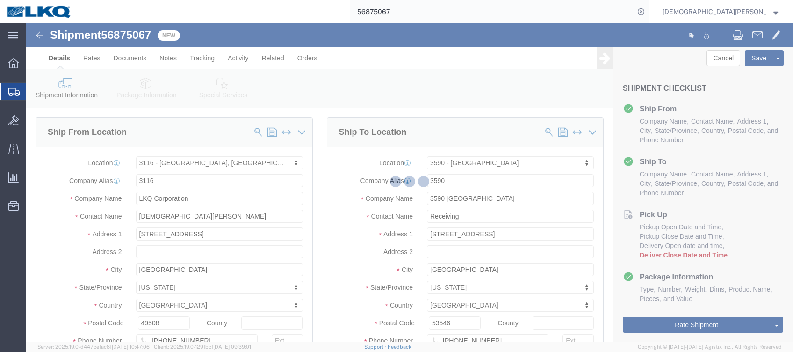
select select "27850"
select select "28062"
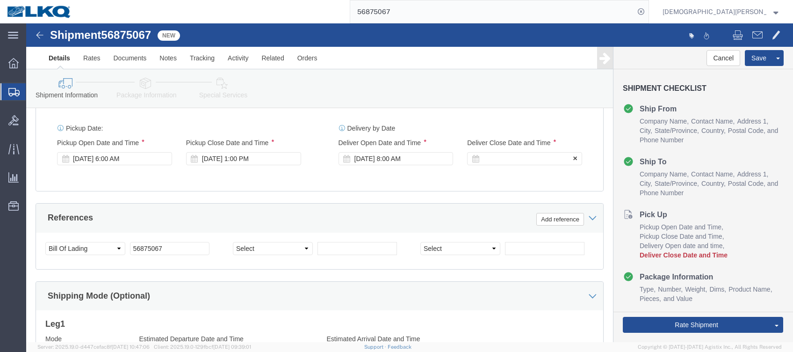
click div
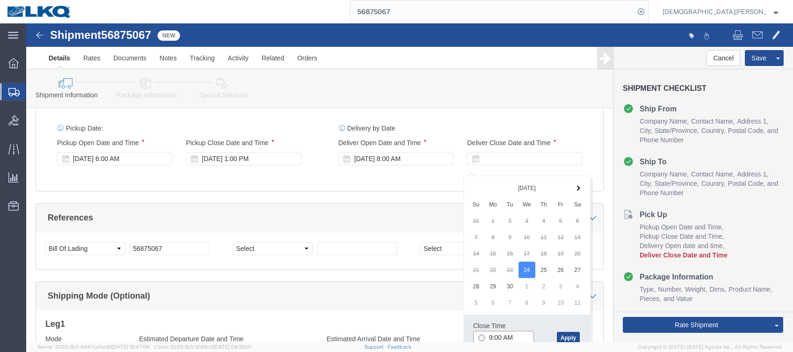
scroll to position [499, 0]
click input "5:00 AM"
type input "5:00 PM"
click button "Apply"
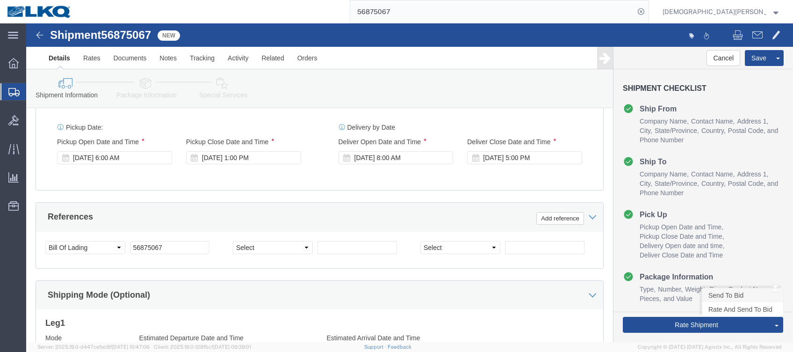
click link "Send To Bid"
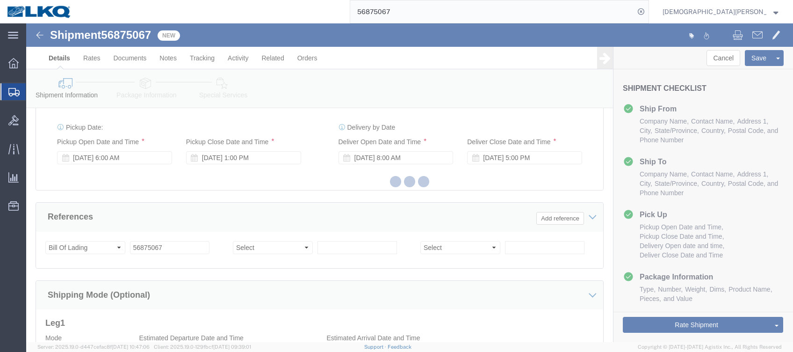
select select "TL"
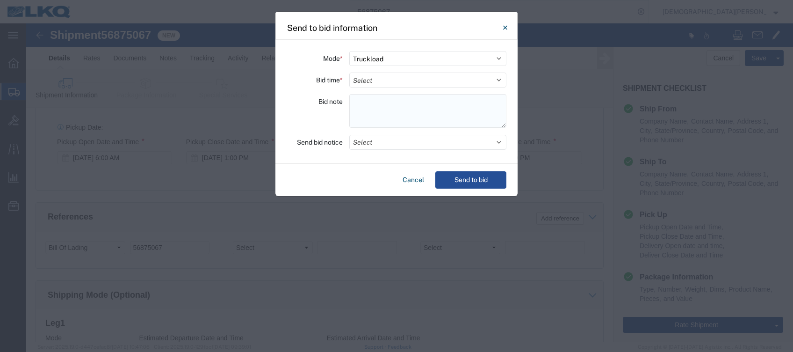
click at [355, 99] on textarea at bounding box center [427, 111] width 157 height 34
paste textarea "051-Alsip 16 skids 11409001/9558/0101 121-[PERSON_NAME] 6 skids 11409016/8560/0…"
type textarea "051-Alsip 16 skids 11409001/9558/0101 121-[PERSON_NAME] 6 skids 11409016/8560/0…"
click at [363, 79] on select "Select 30 Min (Rush) 1 Hour (Rush) 2 Hours (Rush) 4 Hours (Rush) 8 Hours (Rush)…" at bounding box center [427, 79] width 157 height 15
select select "8"
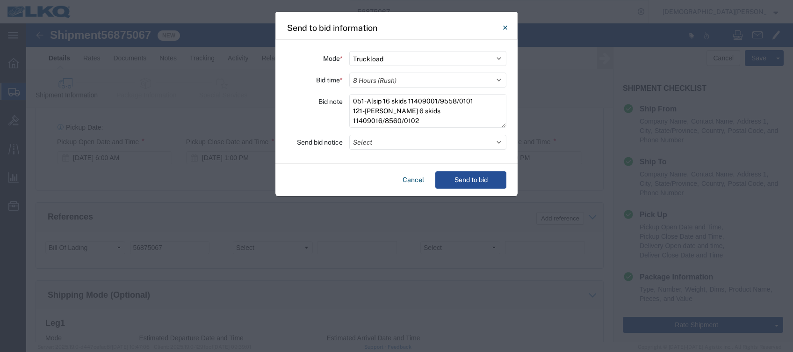
click at [349, 72] on select "Select 30 Min (Rush) 1 Hour (Rush) 2 Hours (Rush) 4 Hours (Rush) 8 Hours (Rush)…" at bounding box center [427, 79] width 157 height 15
click at [471, 176] on button "Send to bid" at bounding box center [470, 179] width 71 height 17
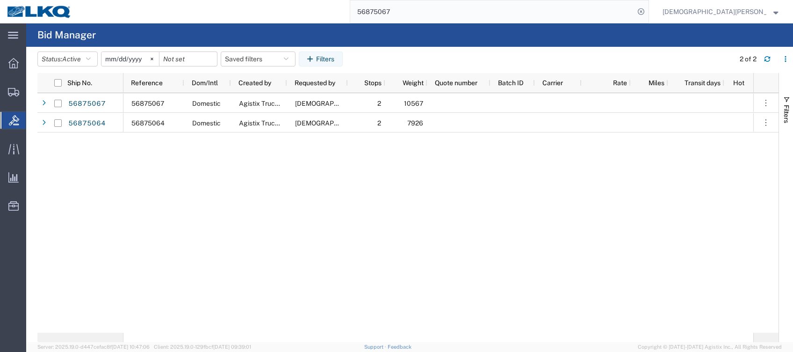
click at [476, 13] on input "56875067" at bounding box center [492, 11] width 284 height 22
type input "56875075"
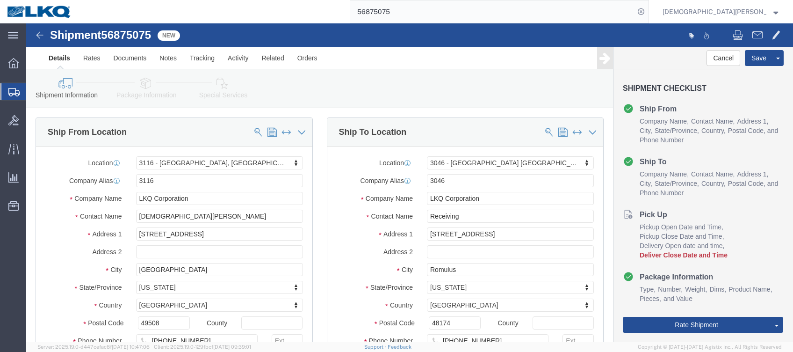
select select "27850"
select select "27760"
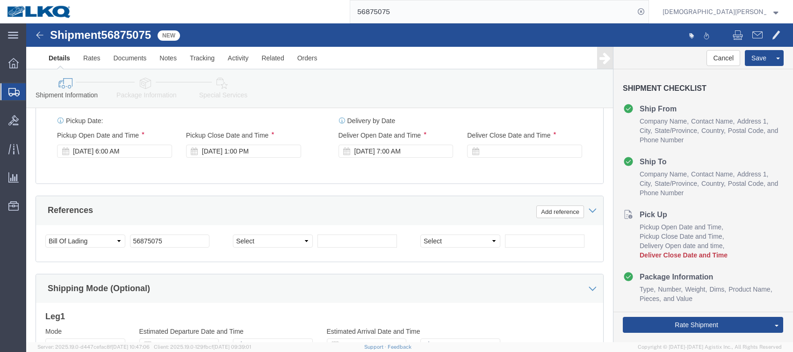
scroll to position [436, 0]
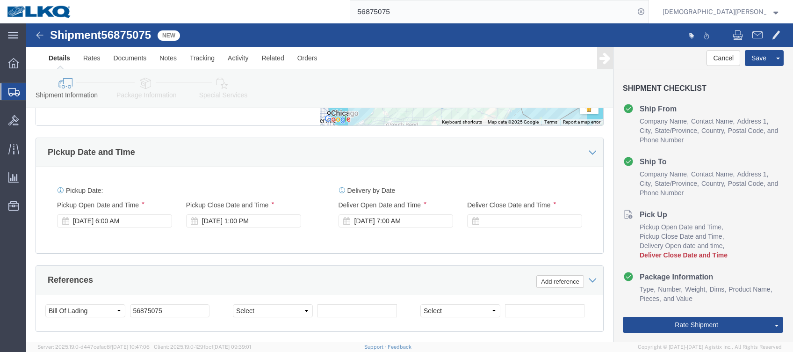
click div
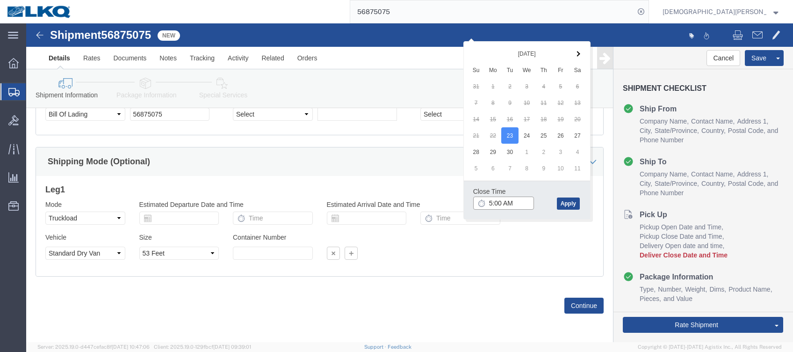
click input "5:00 AM"
type input "5:00 PM"
click button "Apply"
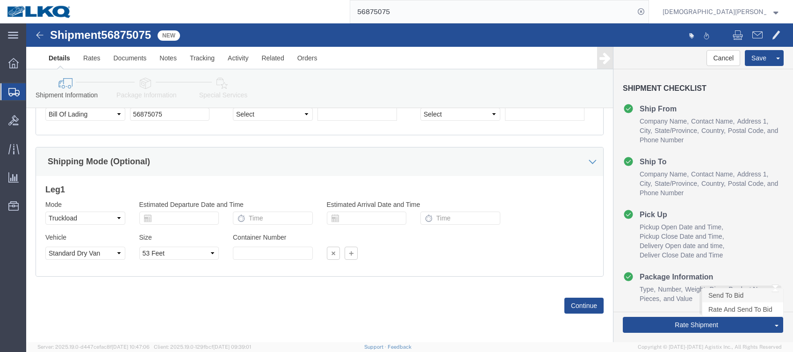
click link "Send To Bid"
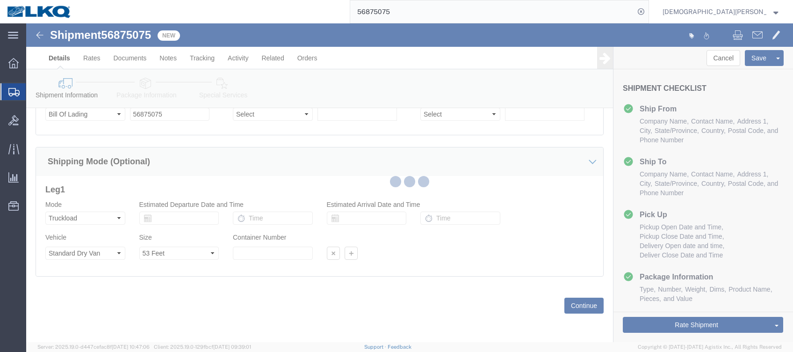
select select "TL"
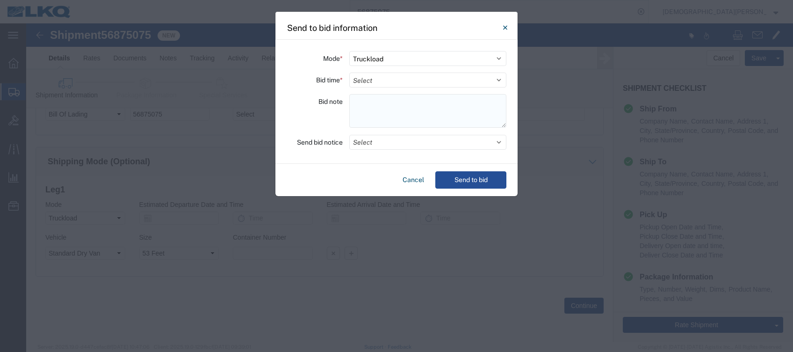
paste textarea "046-Romulus 11 skids 11408657/8996/9550/0095/0617"
type textarea "046-Romulus 11 skids 11408657/8996/9550/0095/0617"
click at [369, 79] on select "Select 30 Min (Rush) 1 Hour (Rush) 2 Hours (Rush) 4 Hours (Rush) 8 Hours (Rush)…" at bounding box center [427, 79] width 157 height 15
select select "8"
click at [349, 72] on select "Select 30 Min (Rush) 1 Hour (Rush) 2 Hours (Rush) 4 Hours (Rush) 8 Hours (Rush)…" at bounding box center [427, 79] width 157 height 15
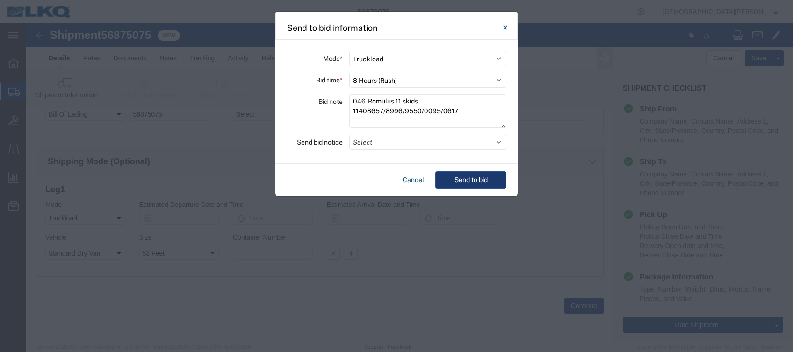
click at [471, 180] on button "Send to bid" at bounding box center [470, 179] width 71 height 17
